Goal: Task Accomplishment & Management: Manage account settings

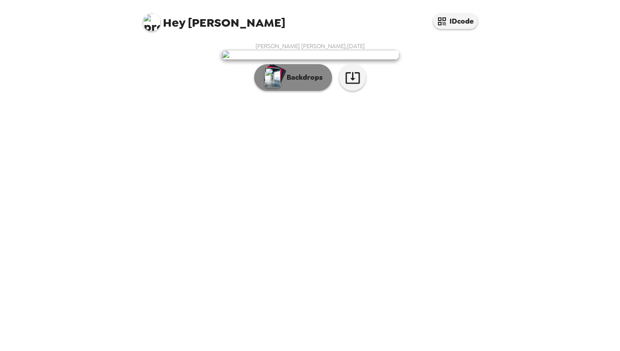
click at [298, 83] on p "Backdrops" at bounding box center [302, 77] width 41 height 11
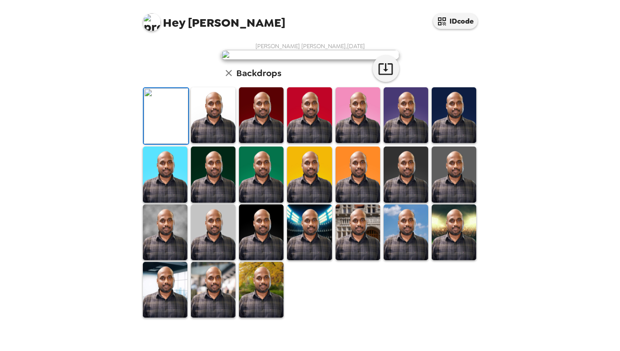
scroll to position [32, 0]
click at [217, 143] on img at bounding box center [213, 115] width 45 height 56
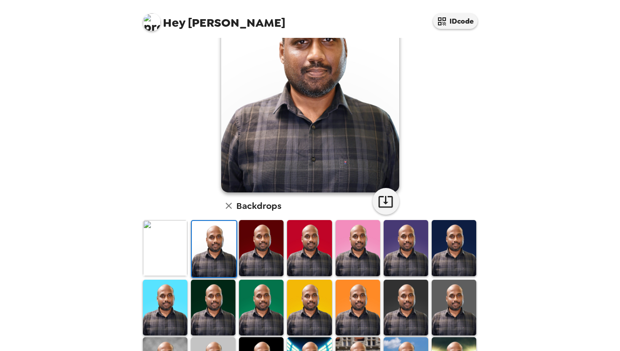
scroll to position [77, 0]
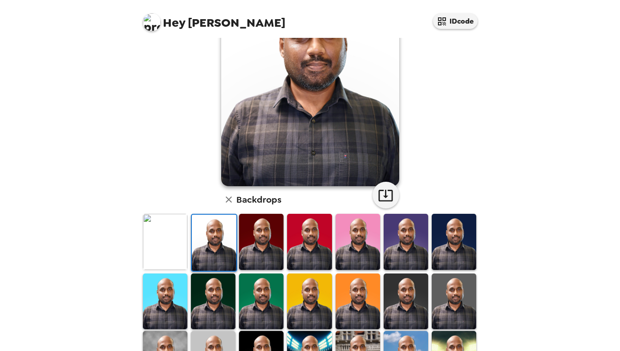
click at [265, 249] on img at bounding box center [261, 242] width 45 height 56
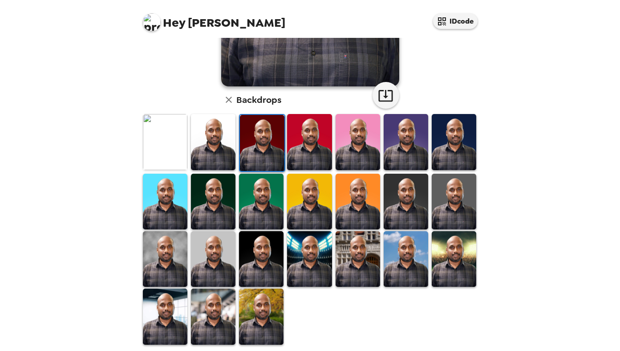
scroll to position [185, 0]
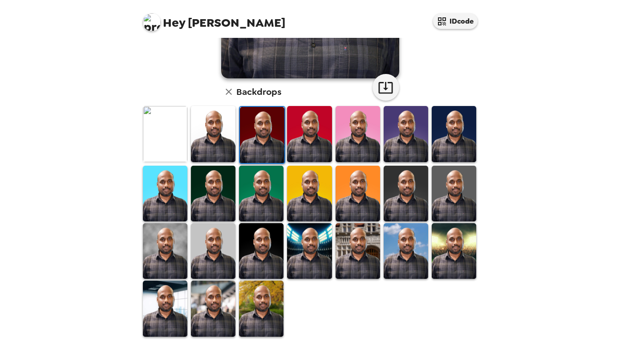
click at [263, 297] on img at bounding box center [261, 309] width 45 height 56
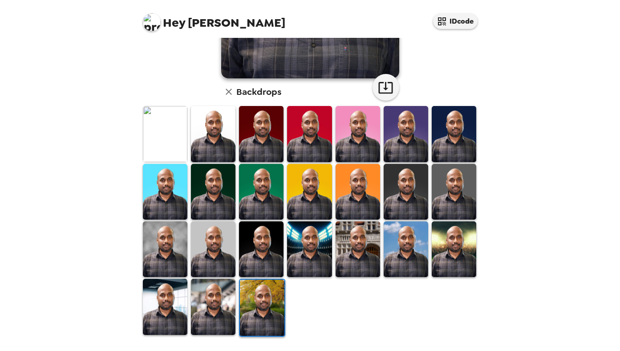
click at [172, 291] on img at bounding box center [165, 307] width 45 height 56
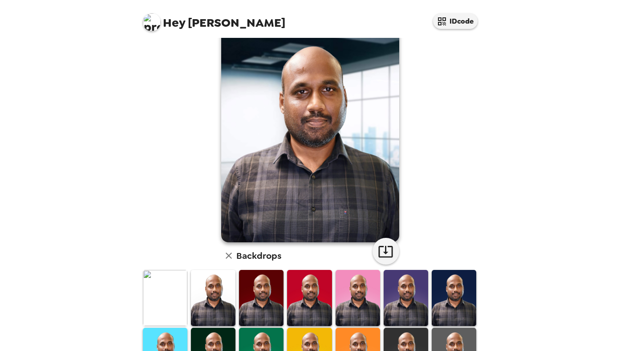
scroll to position [0, 0]
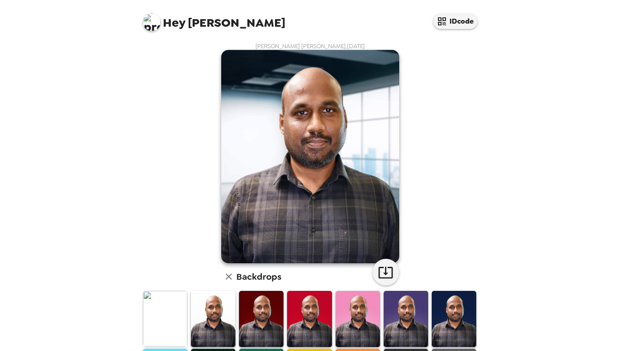
click at [171, 304] on img at bounding box center [165, 319] width 45 height 56
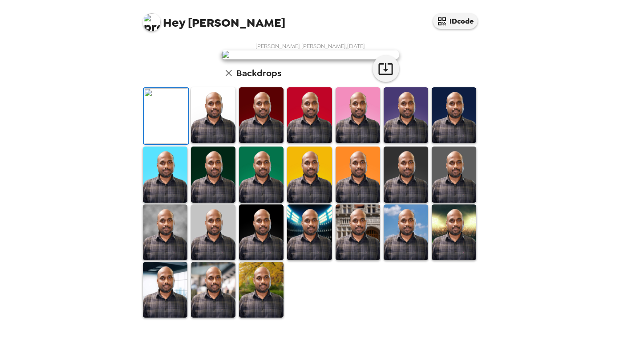
scroll to position [31, 0]
click at [219, 143] on img at bounding box center [213, 115] width 45 height 56
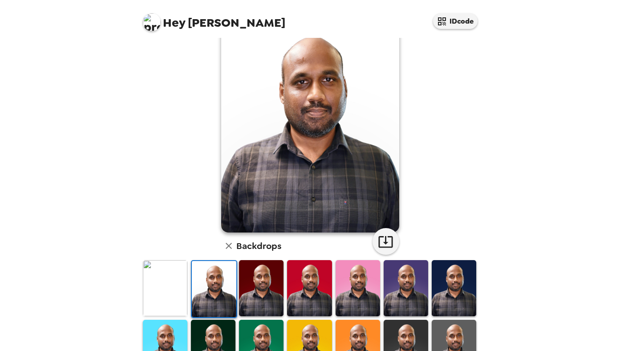
click at [178, 288] on img at bounding box center [165, 288] width 45 height 56
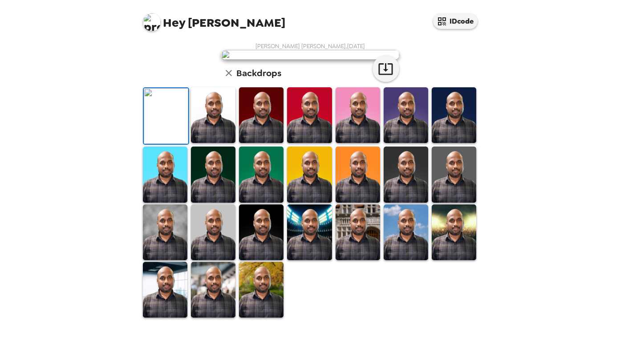
scroll to position [51, 0]
click at [271, 143] on img at bounding box center [261, 115] width 45 height 56
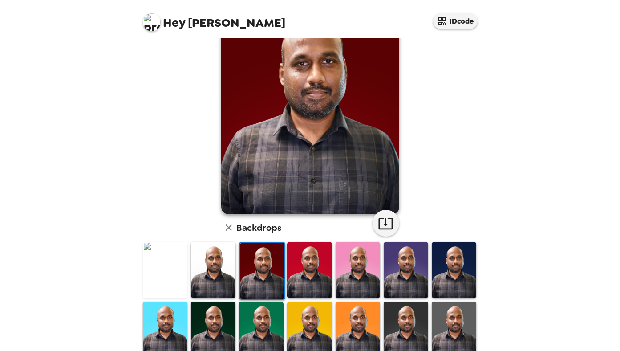
scroll to position [49, 0]
click at [304, 270] on img at bounding box center [309, 269] width 45 height 56
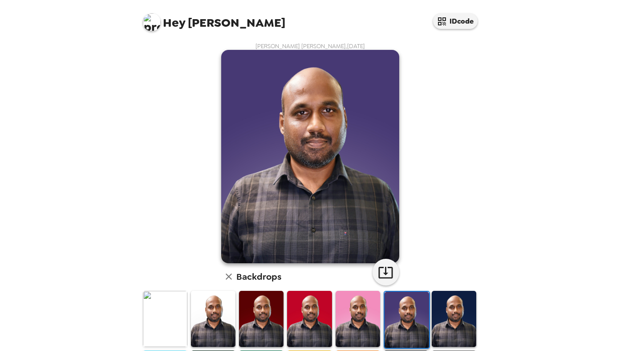
click at [460, 291] on img at bounding box center [454, 319] width 45 height 56
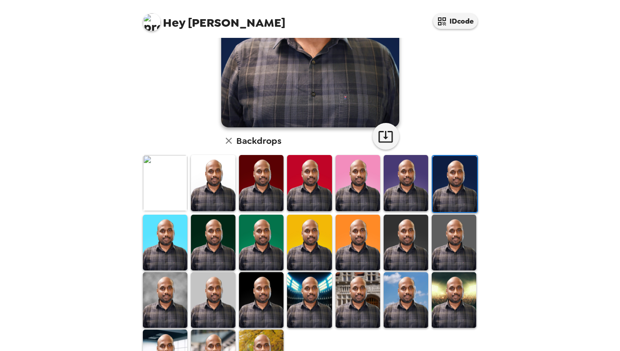
scroll to position [185, 0]
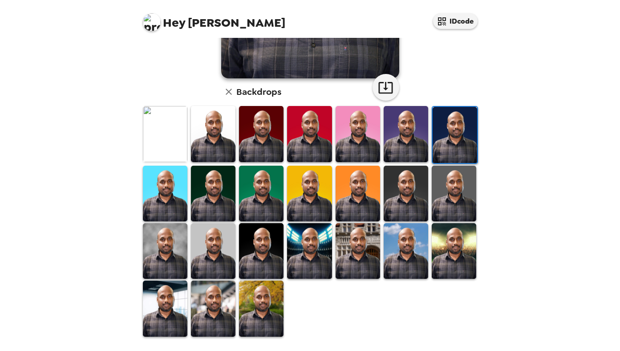
click at [154, 207] on img at bounding box center [165, 194] width 45 height 56
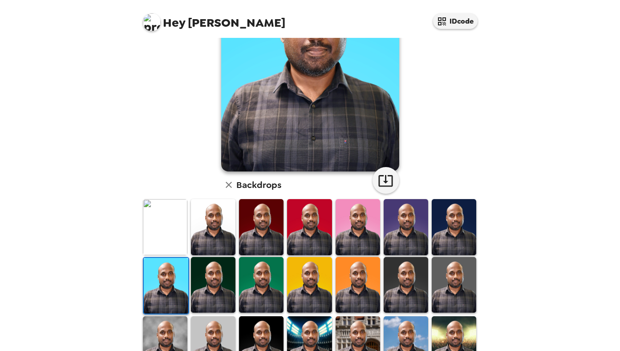
scroll to position [123, 0]
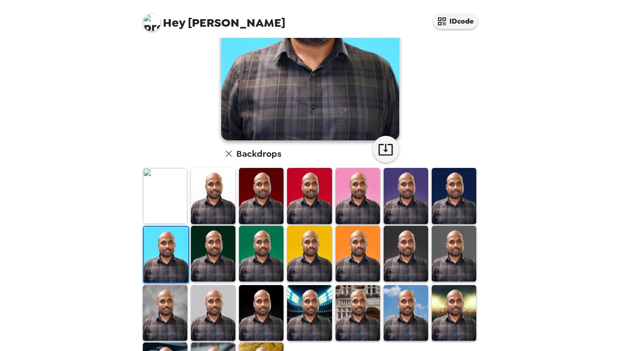
click at [207, 256] on img at bounding box center [213, 254] width 45 height 56
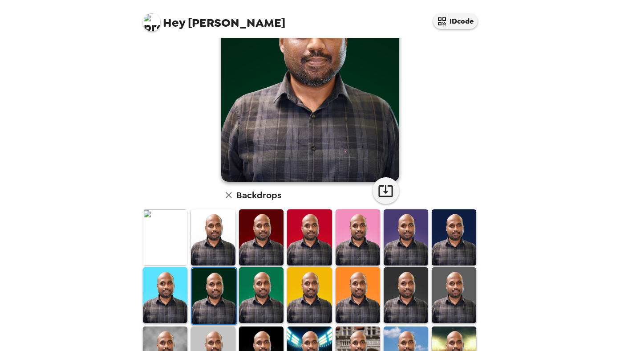
scroll to position [89, 0]
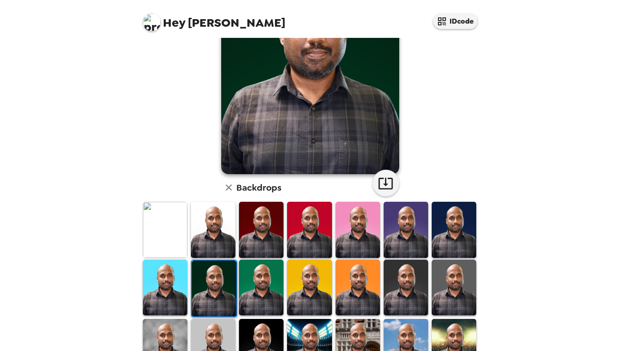
click at [178, 236] on img at bounding box center [165, 230] width 45 height 56
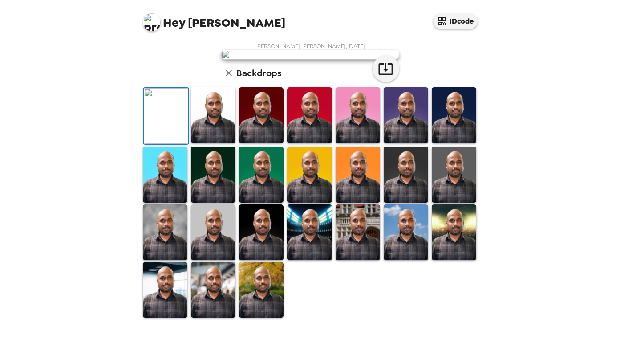
scroll to position [86, 0]
click at [212, 202] on img at bounding box center [213, 175] width 45 height 56
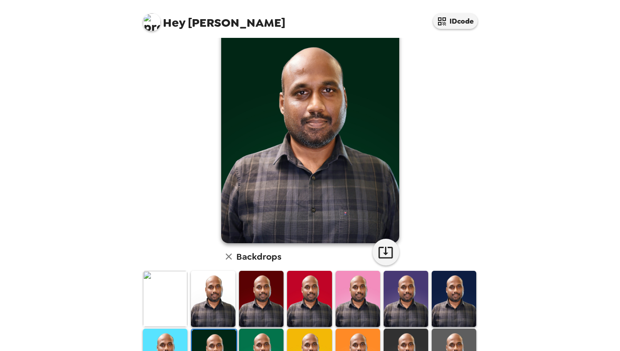
scroll to position [24, 0]
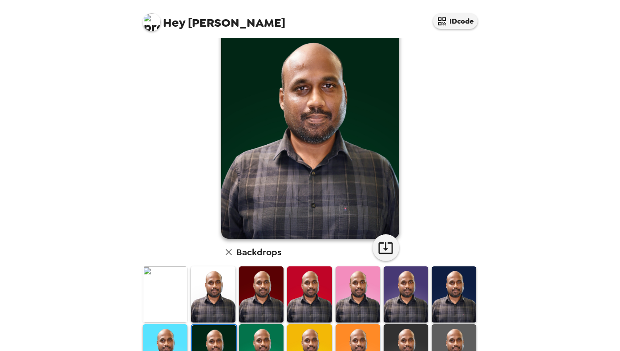
click at [174, 287] on img at bounding box center [165, 294] width 45 height 56
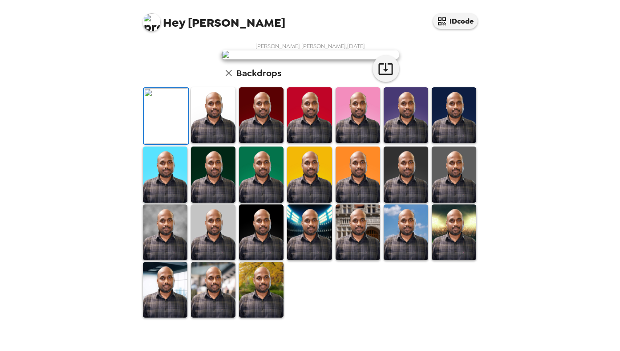
scroll to position [185, 0]
click at [462, 241] on img at bounding box center [454, 232] width 45 height 56
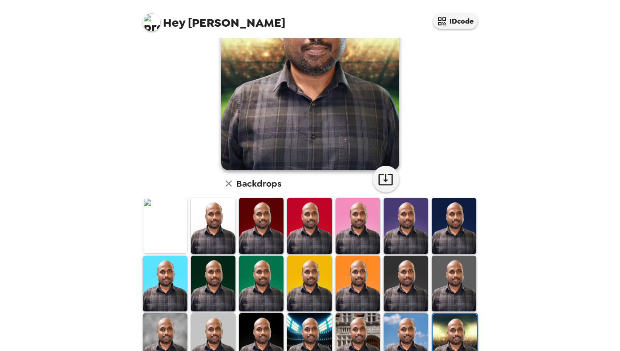
scroll to position [109, 0]
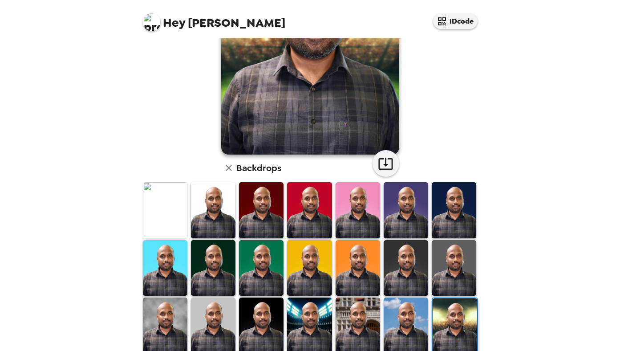
click at [422, 321] on img at bounding box center [406, 326] width 45 height 56
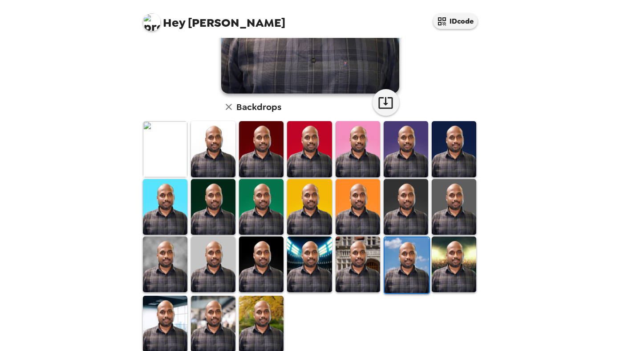
scroll to position [185, 0]
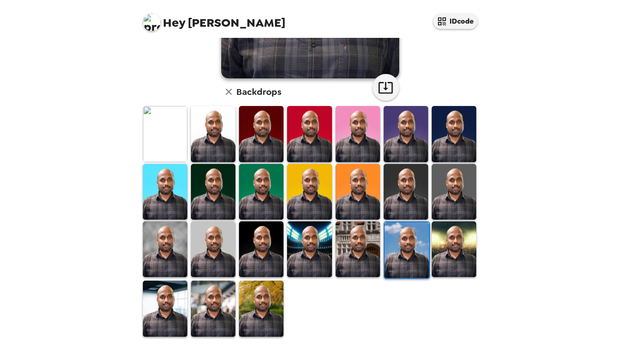
click at [373, 250] on img at bounding box center [358, 249] width 45 height 56
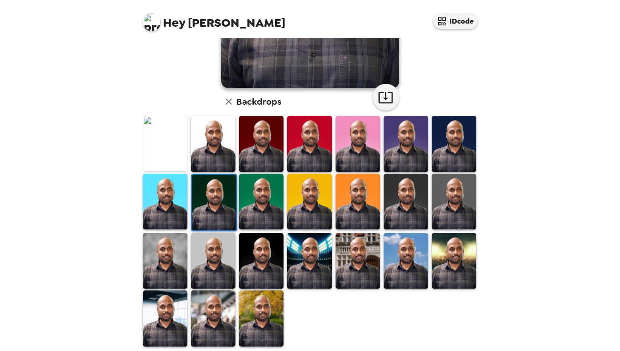
scroll to position [179, 0]
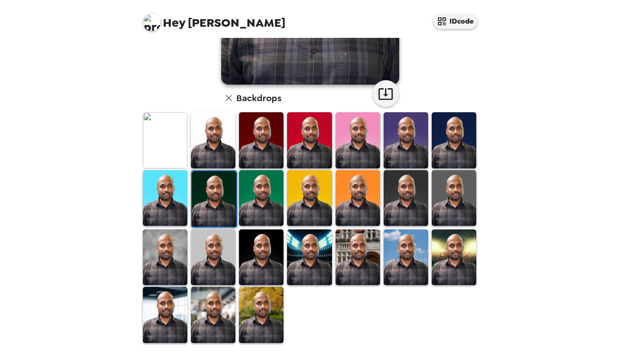
click at [460, 134] on img at bounding box center [454, 140] width 45 height 56
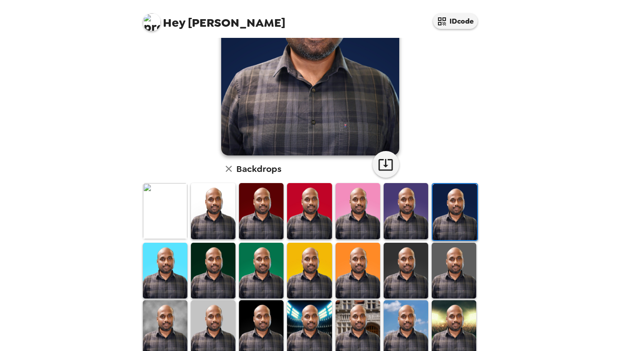
scroll to position [114, 0]
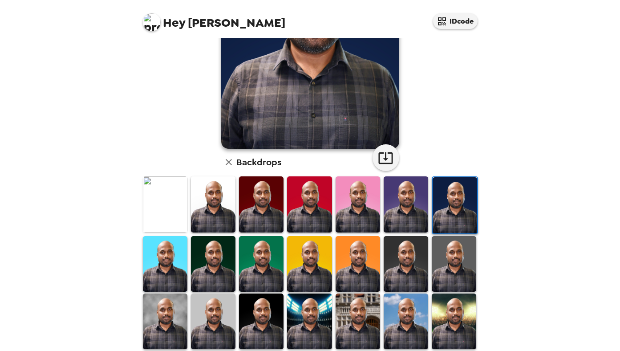
click at [212, 212] on img at bounding box center [213, 204] width 45 height 56
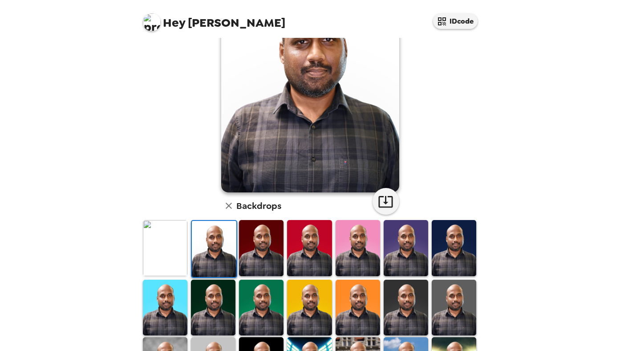
scroll to position [42, 0]
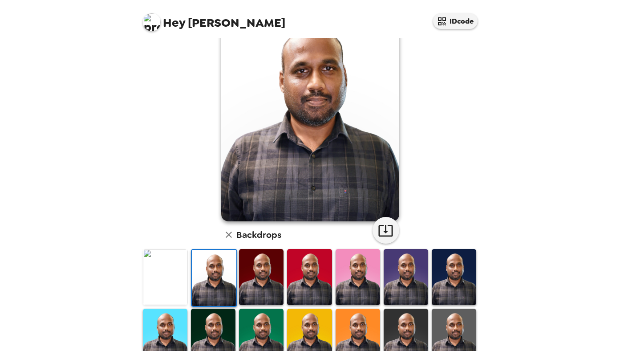
click at [171, 286] on img at bounding box center [165, 277] width 45 height 56
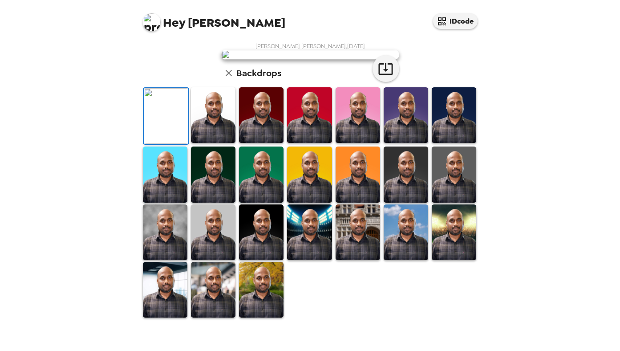
scroll to position [0, 0]
click at [382, 77] on icon "button" at bounding box center [386, 69] width 16 height 16
click at [307, 260] on img at bounding box center [309, 232] width 45 height 56
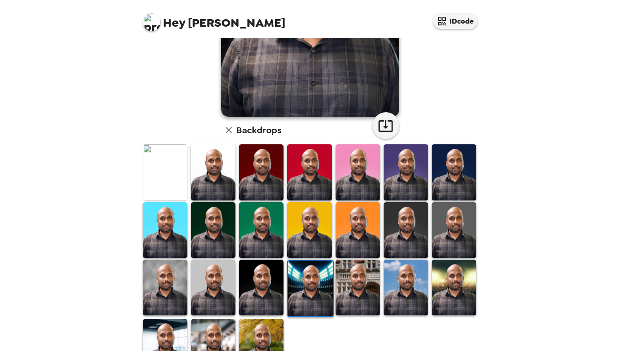
scroll to position [185, 0]
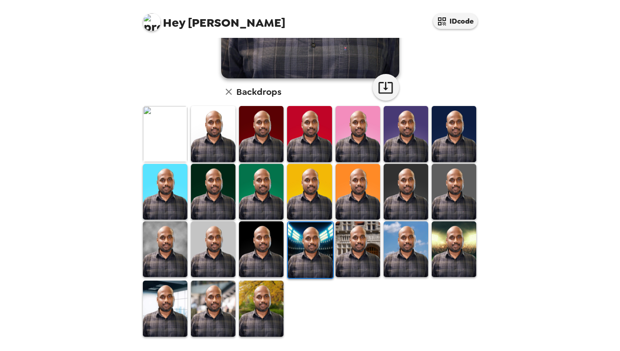
click at [262, 269] on img at bounding box center [261, 249] width 45 height 56
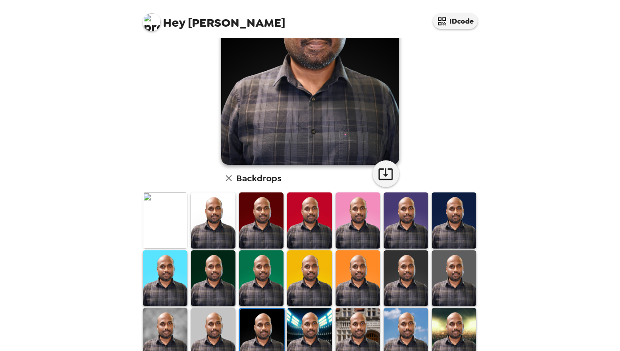
scroll to position [133, 0]
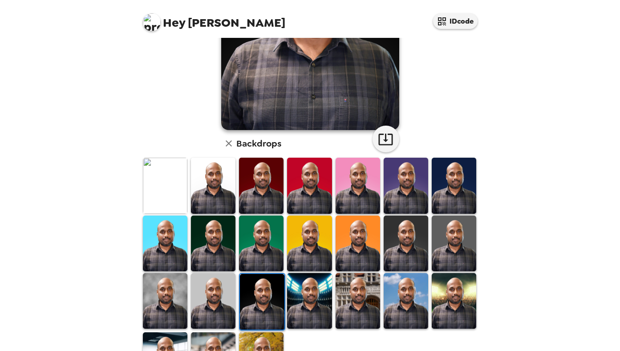
click at [213, 279] on img at bounding box center [213, 301] width 45 height 56
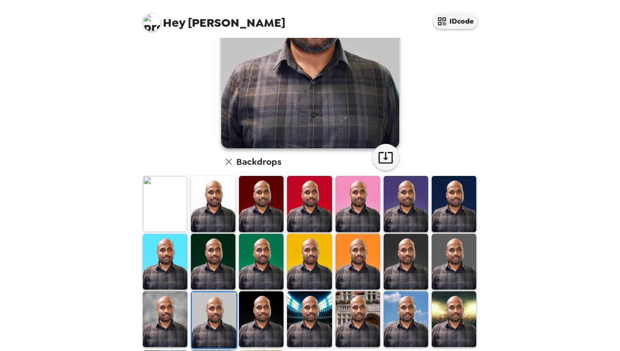
scroll to position [156, 0]
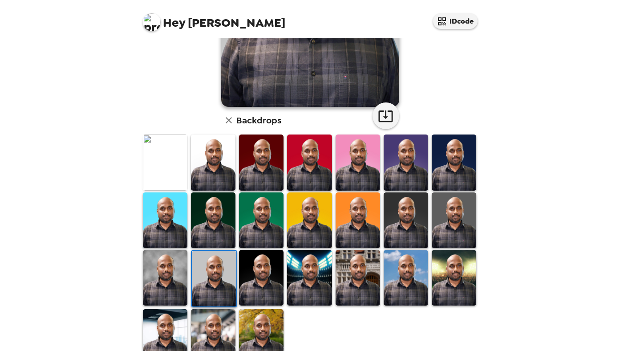
click at [164, 271] on img at bounding box center [165, 278] width 45 height 56
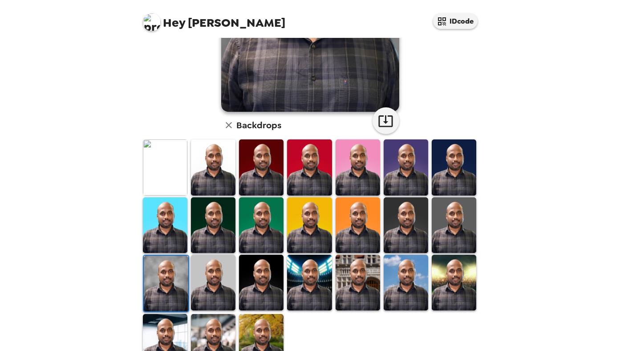
scroll to position [153, 0]
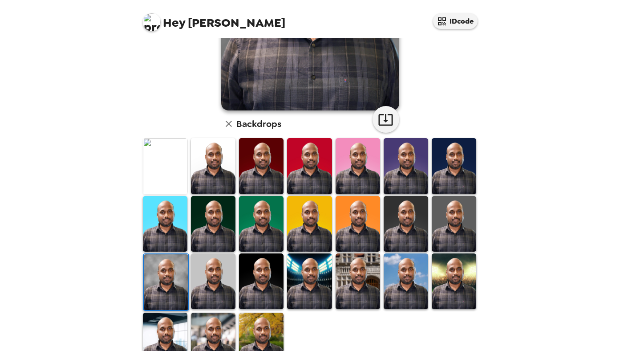
click at [208, 281] on img at bounding box center [213, 281] width 45 height 56
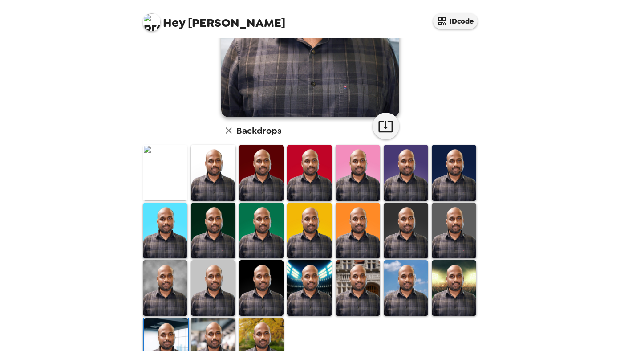
scroll to position [147, 0]
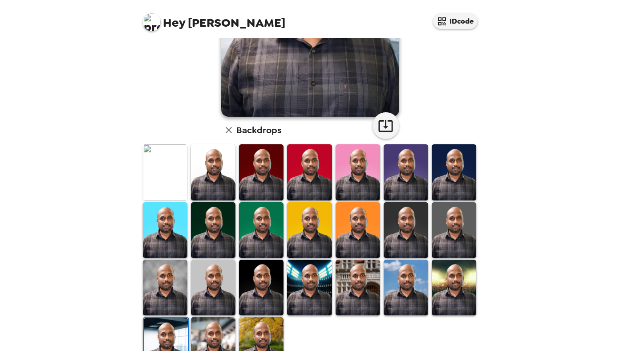
click at [208, 278] on img at bounding box center [213, 288] width 45 height 56
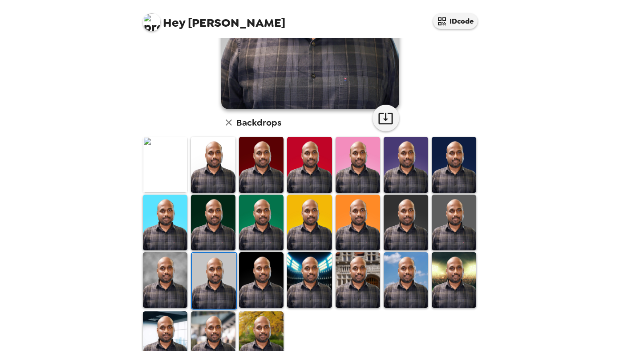
scroll to position [168, 0]
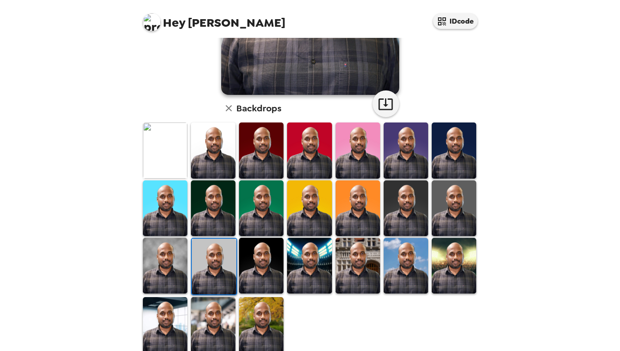
click at [225, 215] on img at bounding box center [213, 208] width 45 height 56
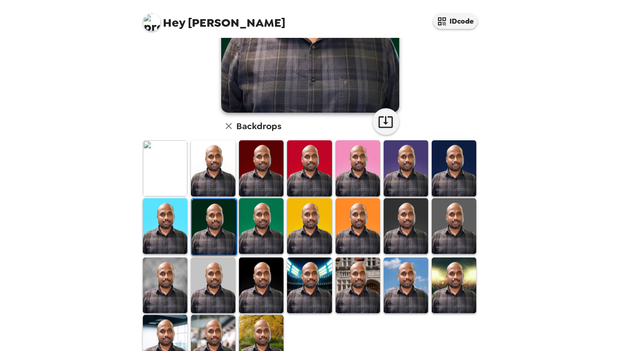
scroll to position [174, 0]
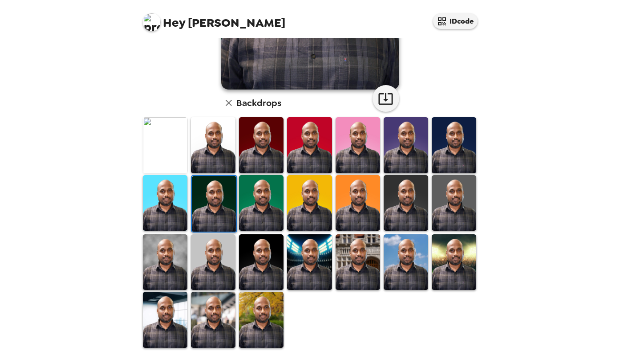
click at [202, 277] on img at bounding box center [213, 262] width 45 height 56
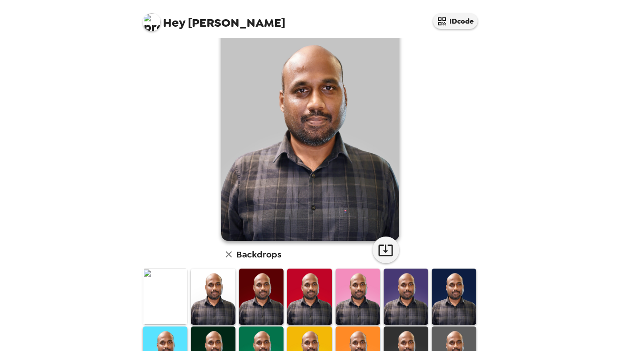
scroll to position [24, 0]
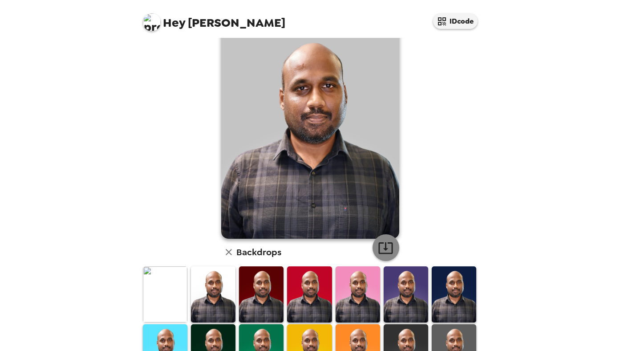
click at [384, 245] on icon "button" at bounding box center [386, 248] width 16 height 16
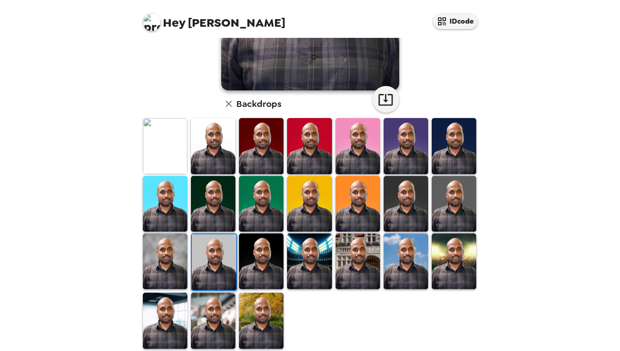
scroll to position [185, 0]
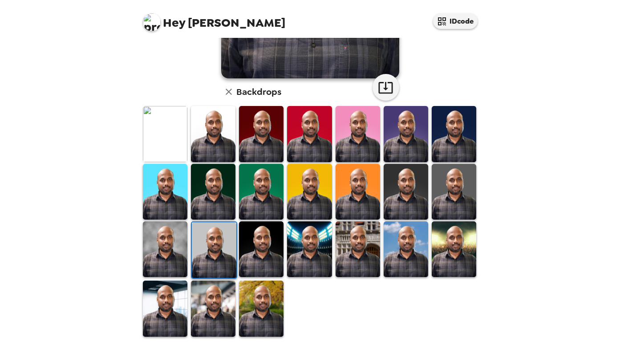
click at [362, 255] on img at bounding box center [358, 249] width 45 height 56
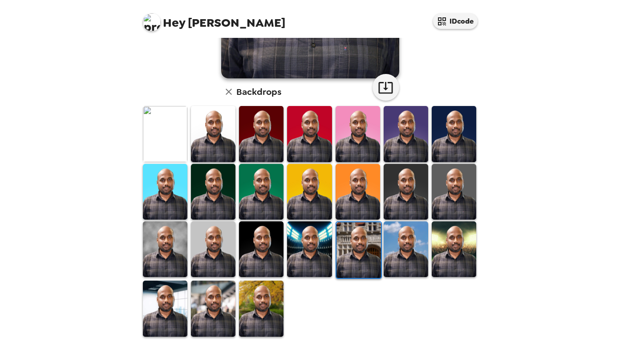
click at [256, 205] on img at bounding box center [261, 192] width 45 height 56
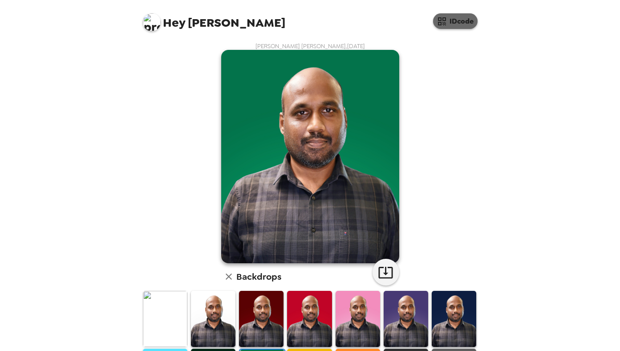
click at [448, 23] on button "IDcode" at bounding box center [455, 21] width 45 height 16
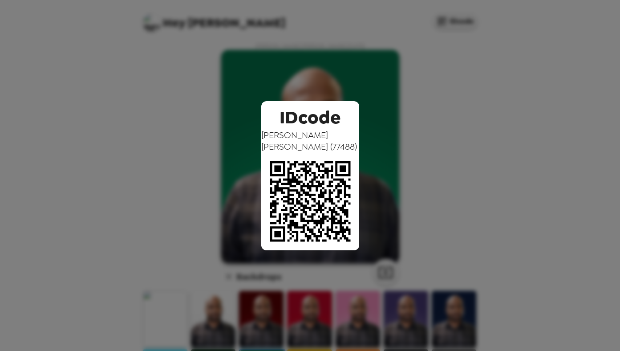
click at [527, 134] on div "IDcode [PERSON_NAME] [PERSON_NAME] ( 77488 )" at bounding box center [310, 175] width 620 height 351
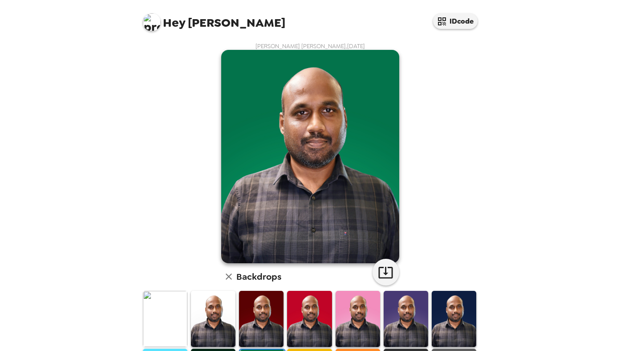
click at [200, 22] on span "Hey [PERSON_NAME]" at bounding box center [214, 19] width 143 height 20
click at [144, 25] on img at bounding box center [152, 22] width 18 height 18
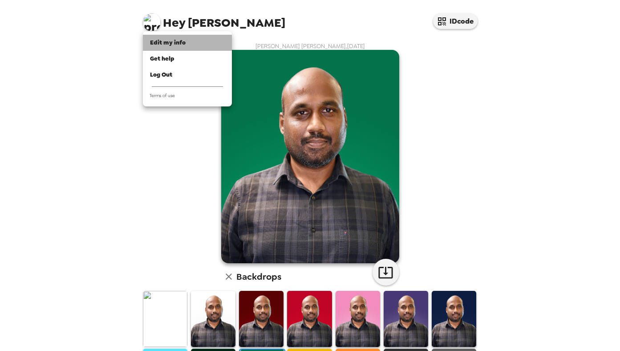
click at [164, 44] on span "Edit my info" at bounding box center [168, 43] width 36 height 8
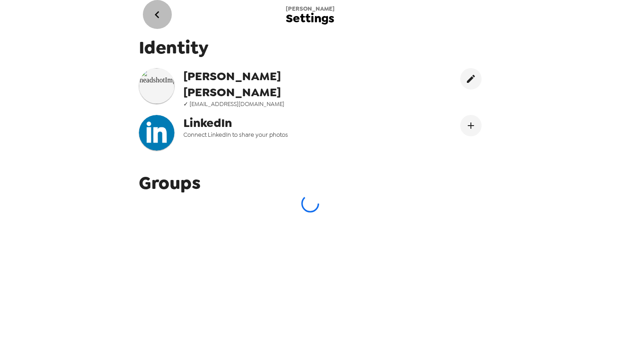
click at [155, 14] on icon "go back" at bounding box center [157, 15] width 14 height 14
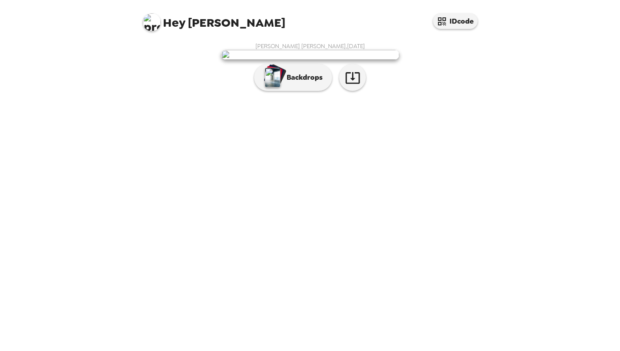
click at [153, 18] on img at bounding box center [152, 22] width 18 height 18
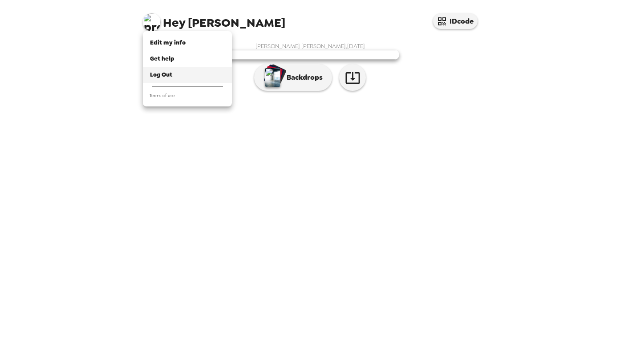
click at [156, 73] on span "Log Out" at bounding box center [161, 75] width 22 height 8
